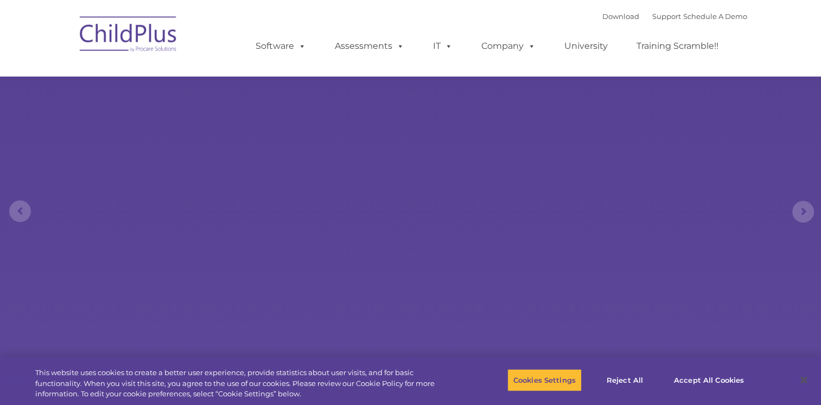
select select "MEDIUM"
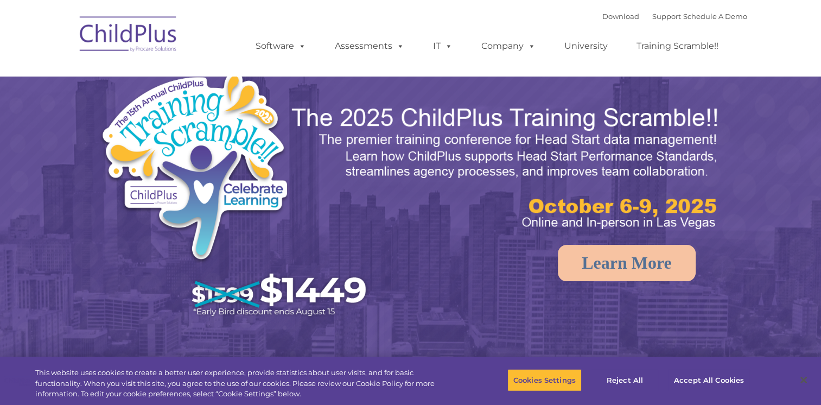
select select "MEDIUM"
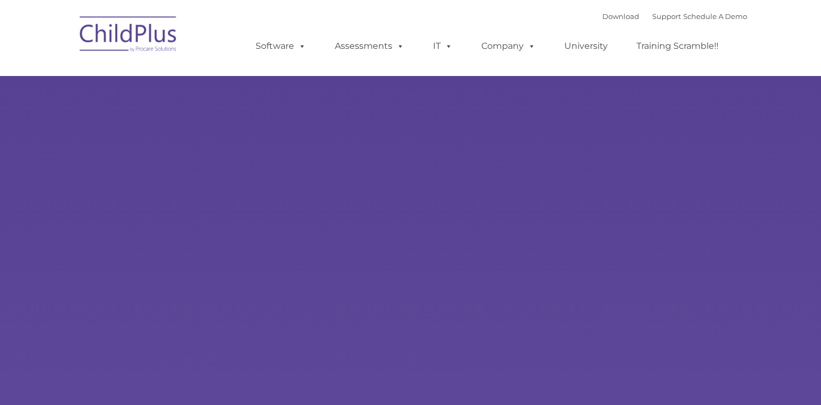
type input ""
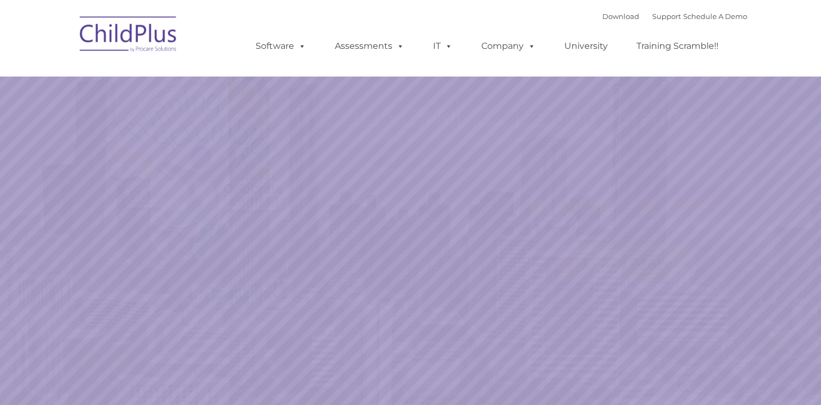
select select "MEDIUM"
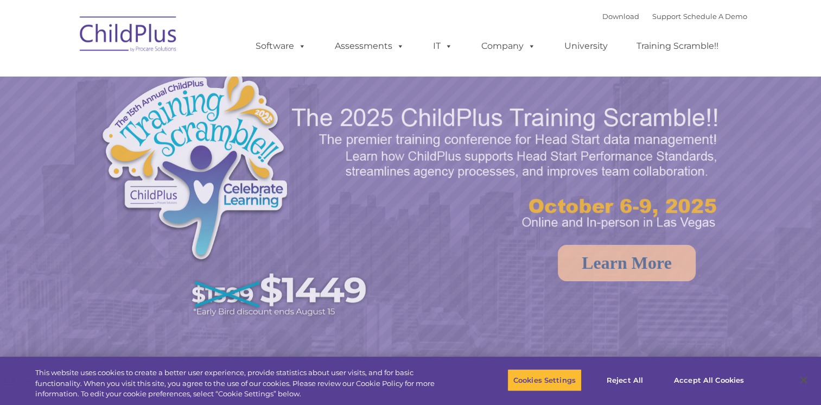
select select "MEDIUM"
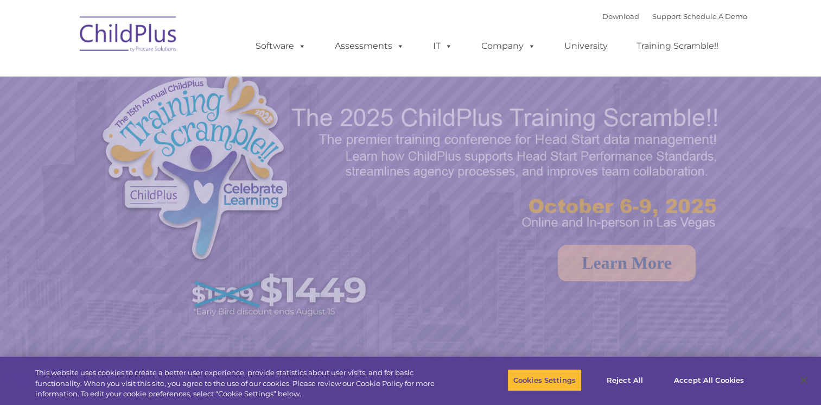
select select "MEDIUM"
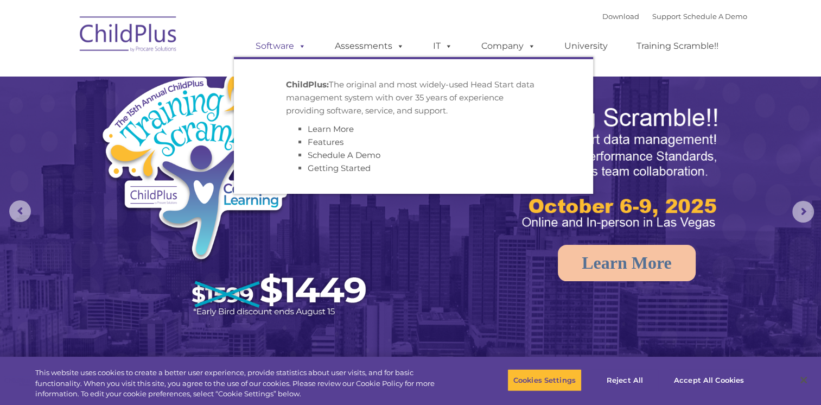
click at [280, 46] on link "Software" at bounding box center [281, 46] width 72 height 22
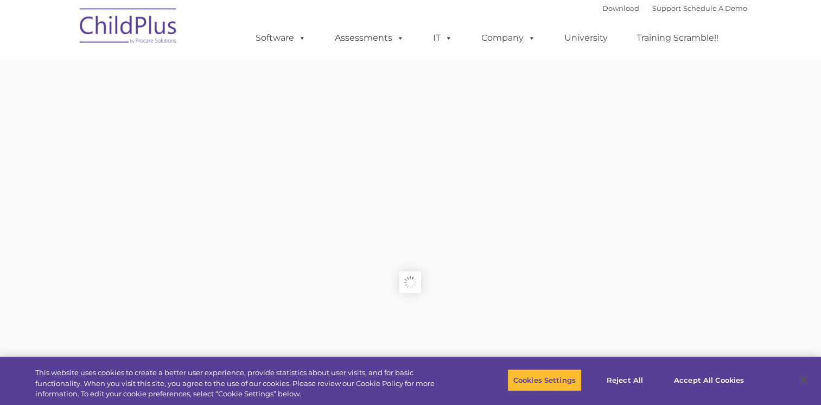
type input ""
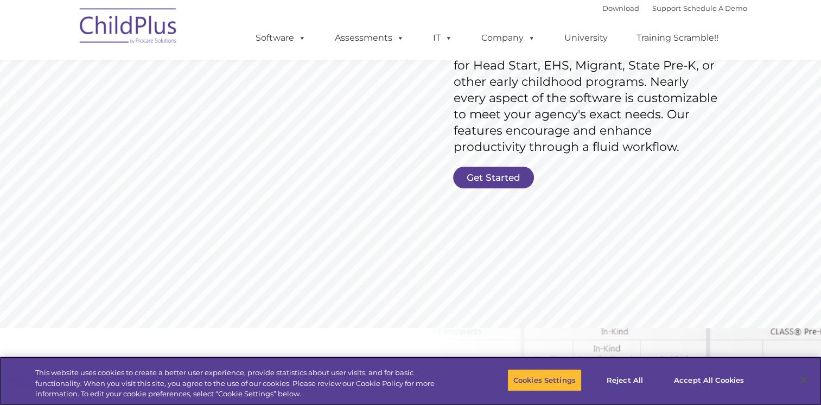
scroll to position [202, 0]
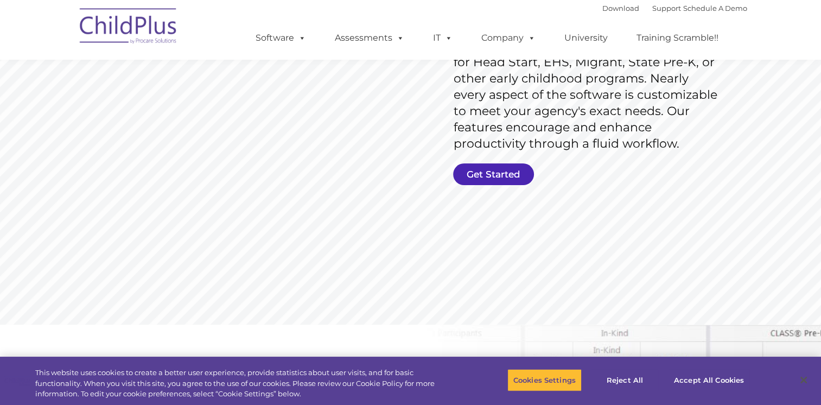
click at [482, 171] on link "Get Started" at bounding box center [493, 174] width 81 height 22
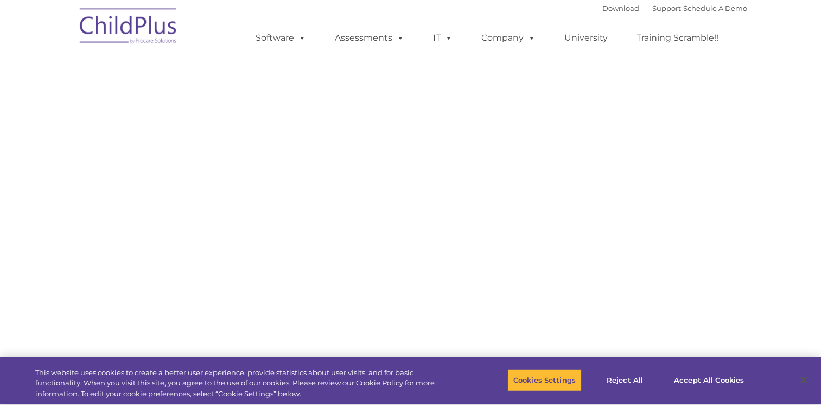
select select "MEDIUM"
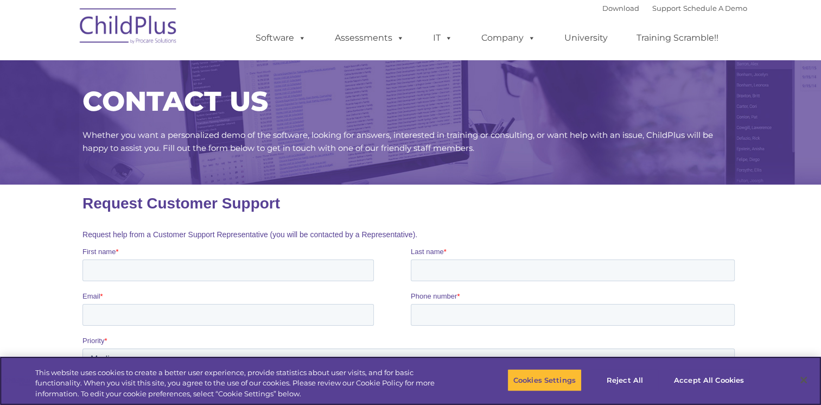
scroll to position [5, 0]
